Goal: Task Accomplishment & Management: Use online tool/utility

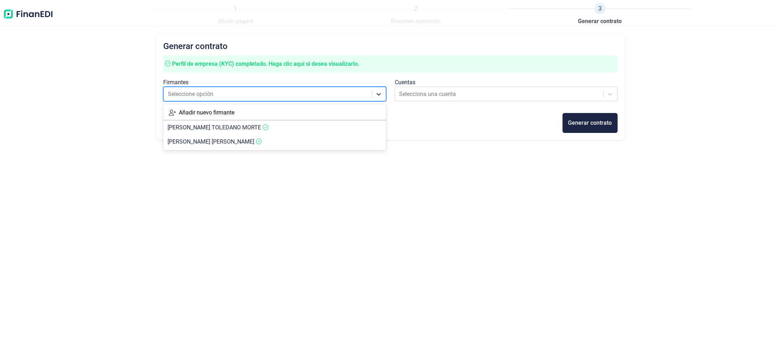
click at [379, 93] on icon at bounding box center [378, 94] width 7 height 7
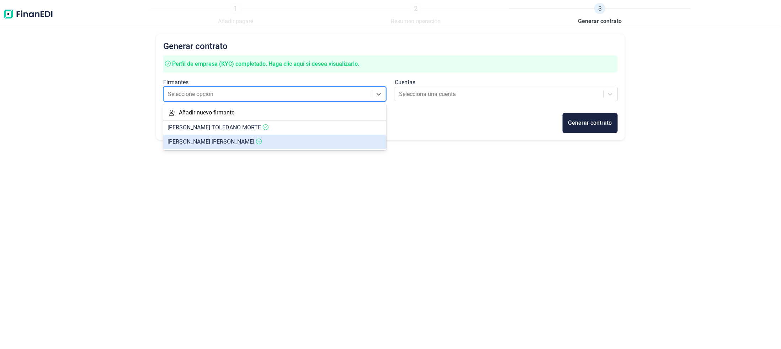
click at [180, 141] on span "[PERSON_NAME] SOLE [PERSON_NAME]" at bounding box center [210, 141] width 87 height 7
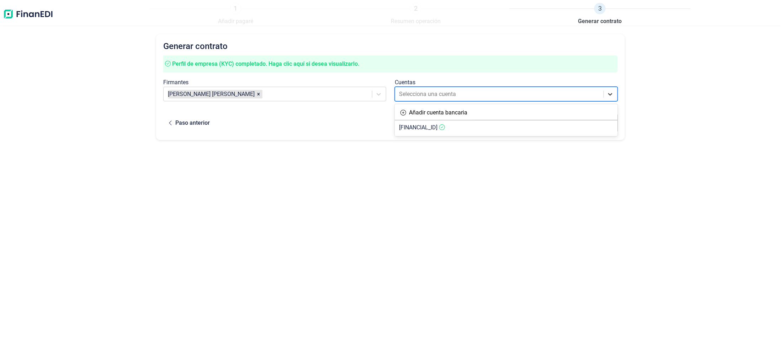
click at [608, 93] on icon at bounding box center [609, 94] width 7 height 7
click at [437, 126] on span "[FINANCIAL_ID]" at bounding box center [418, 127] width 38 height 7
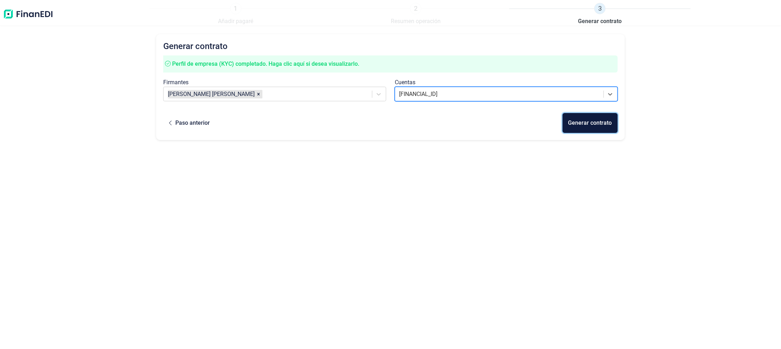
click at [594, 125] on div "Generar contrato" at bounding box center [590, 123] width 44 height 9
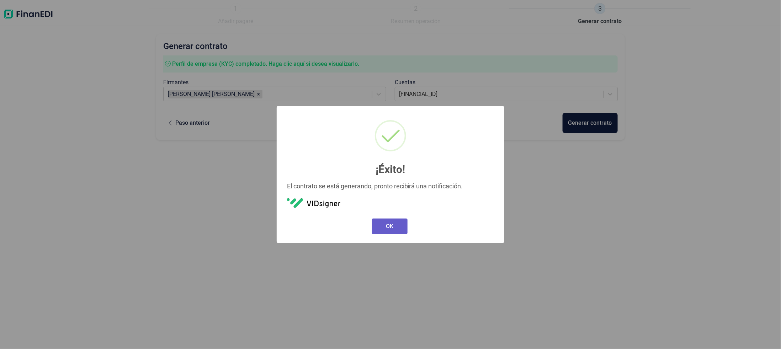
click at [384, 223] on button "OK" at bounding box center [390, 227] width 36 height 16
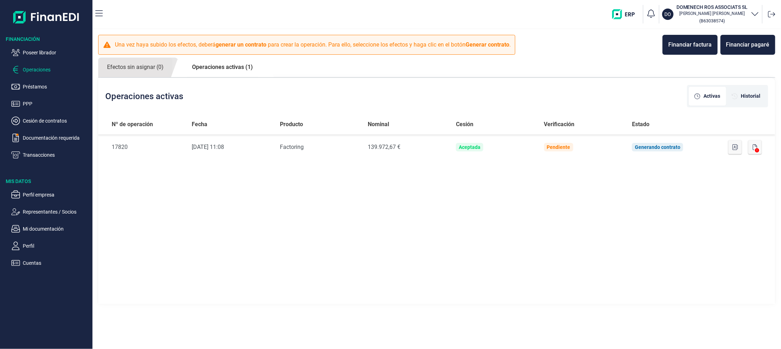
click at [219, 65] on link "Operaciones activas (1)" at bounding box center [222, 67] width 79 height 19
click at [37, 155] on p "Transacciones" at bounding box center [56, 155] width 67 height 9
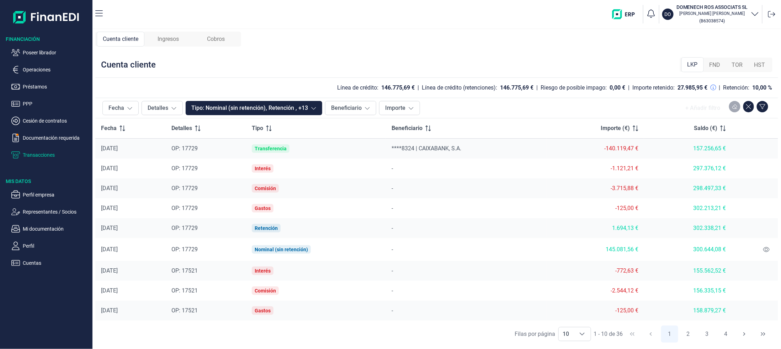
click at [210, 41] on span "Cobros" at bounding box center [216, 39] width 18 height 9
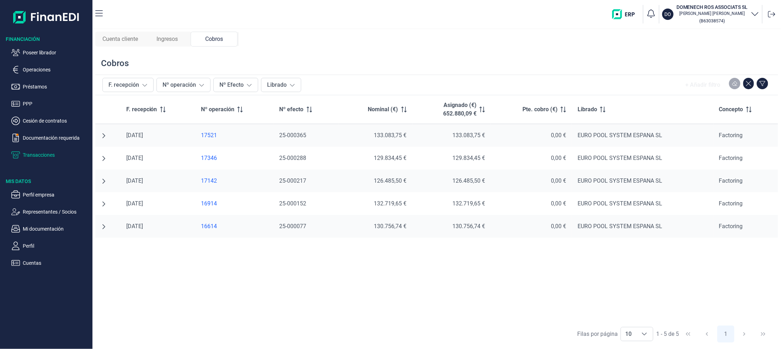
click at [171, 42] on span "Ingresos" at bounding box center [166, 39] width 21 height 9
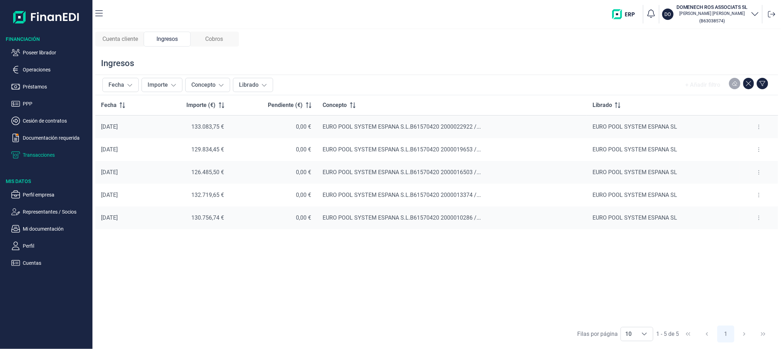
click at [109, 37] on span "Cuenta cliente" at bounding box center [120, 39] width 36 height 9
